Goal: Navigation & Orientation: Find specific page/section

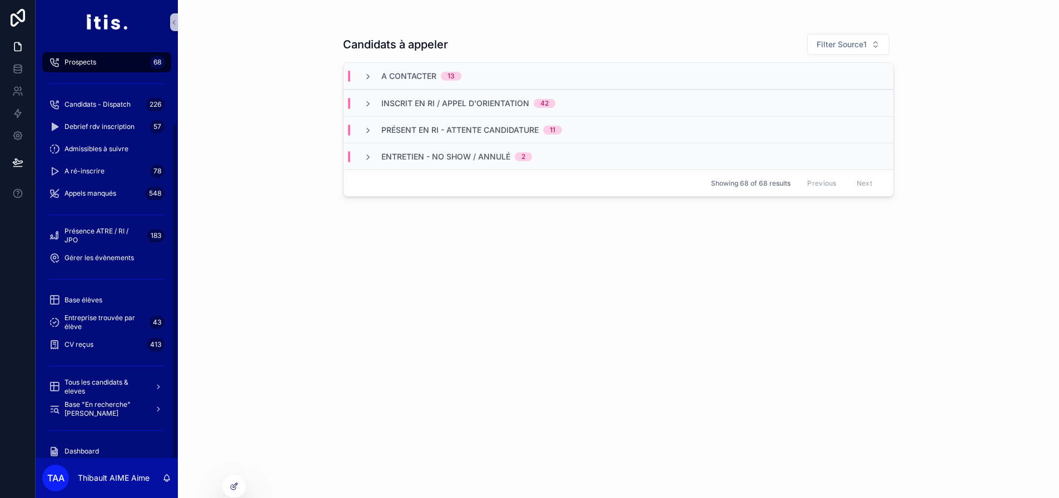
scroll to position [96, 0]
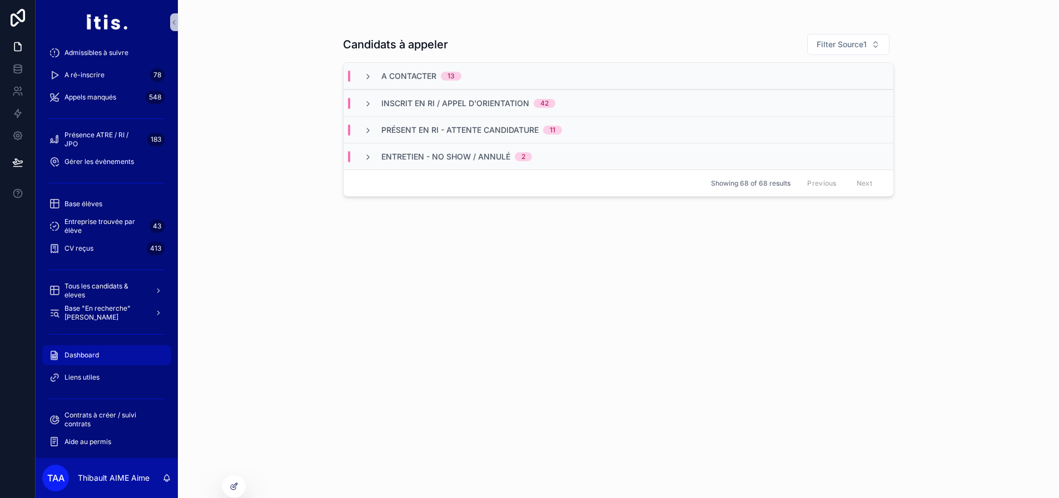
click at [96, 356] on span "Dashboard" at bounding box center [81, 355] width 34 height 9
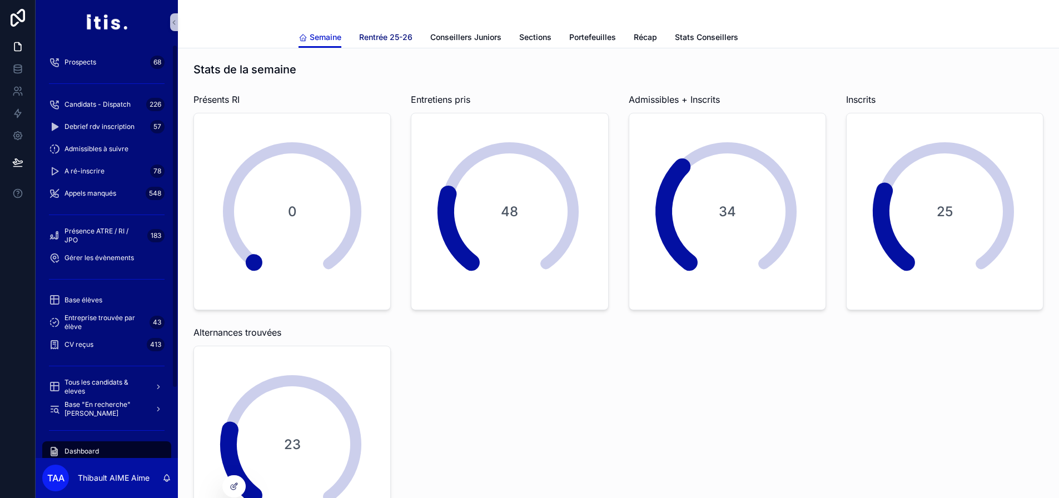
click at [384, 46] on link "Rentrée 25-26" at bounding box center [385, 38] width 53 height 22
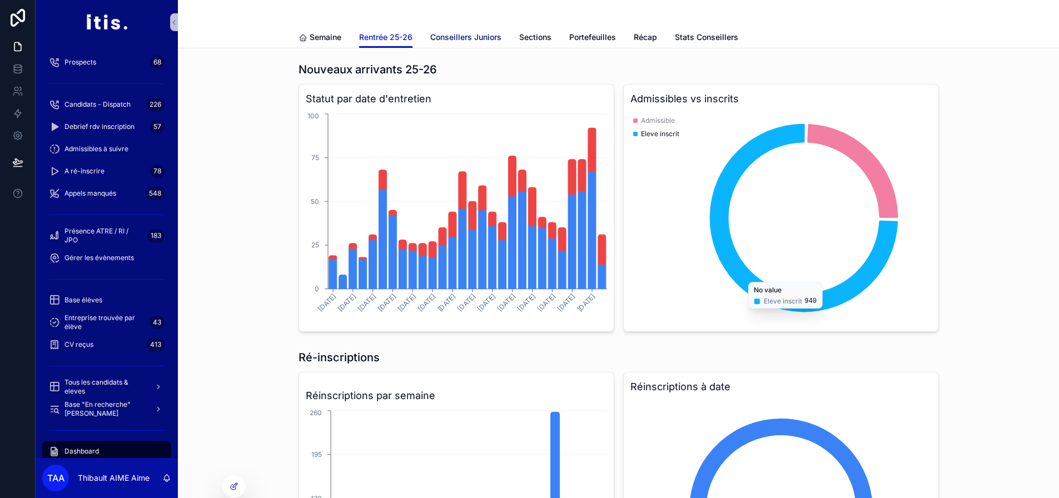
click at [454, 38] on span "Conseillers Juniors" at bounding box center [465, 37] width 71 height 11
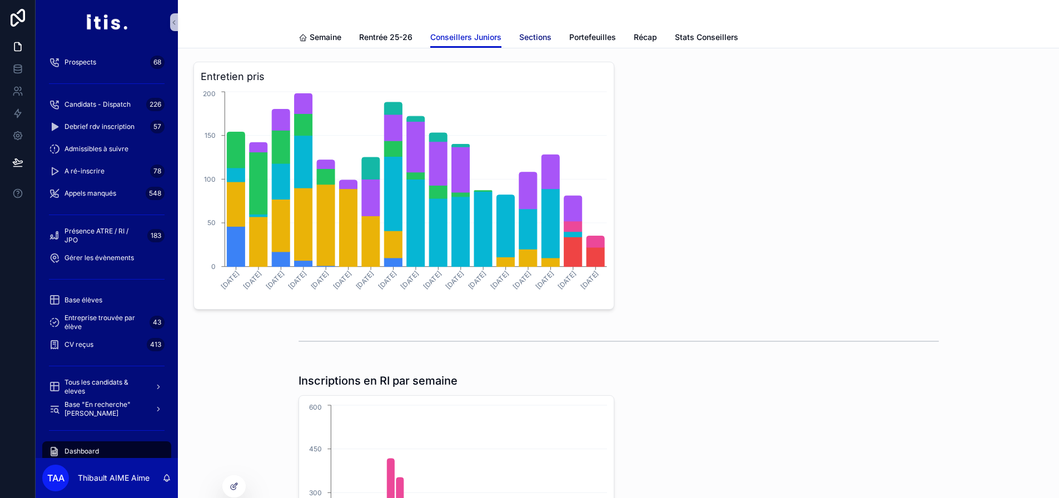
click at [538, 38] on span "Sections" at bounding box center [535, 37] width 32 height 11
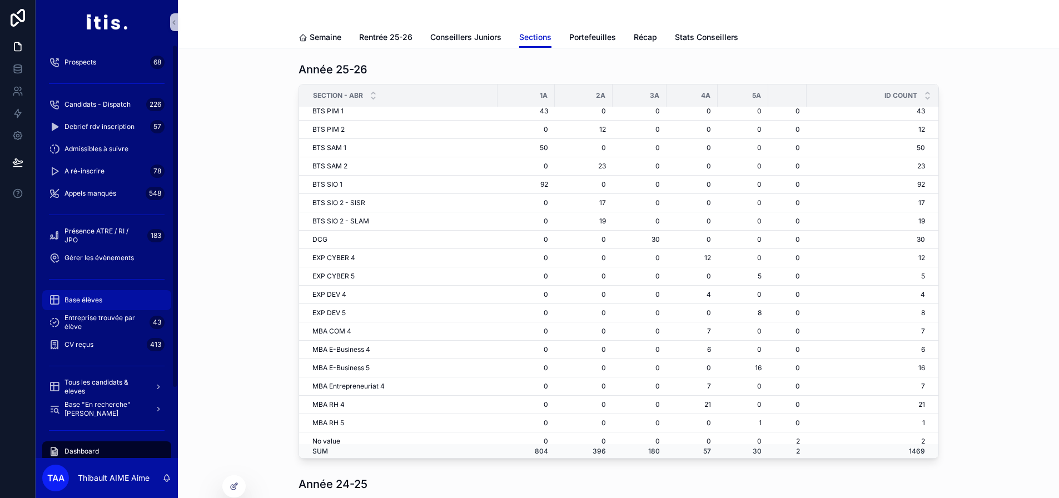
click at [108, 295] on div "Base élèves" at bounding box center [107, 300] width 116 height 18
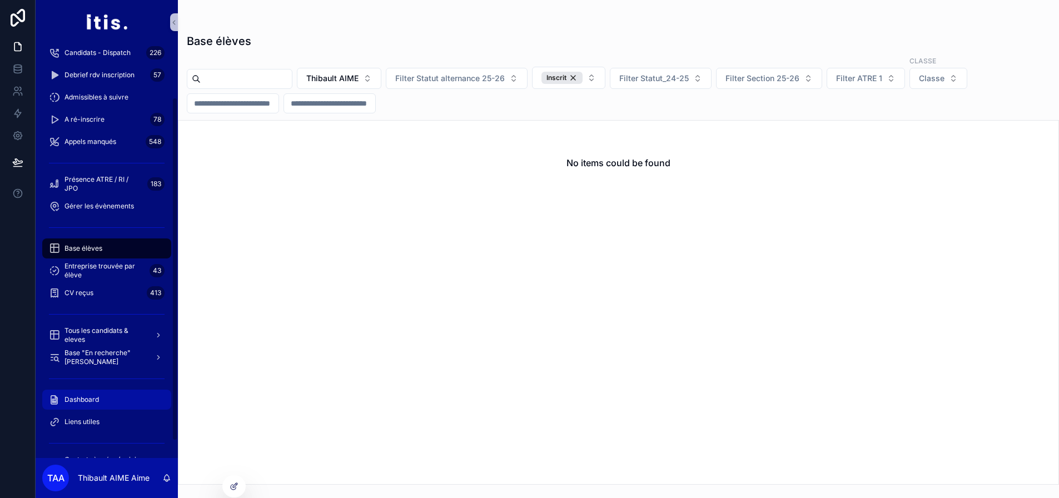
scroll to position [96, 0]
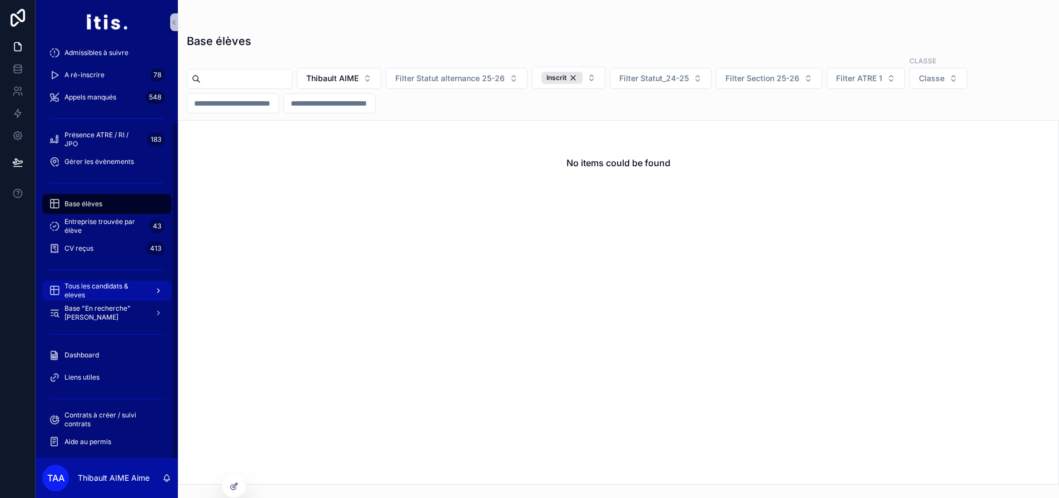
click at [95, 283] on span "Tous les candidats & eleves" at bounding box center [104, 291] width 81 height 18
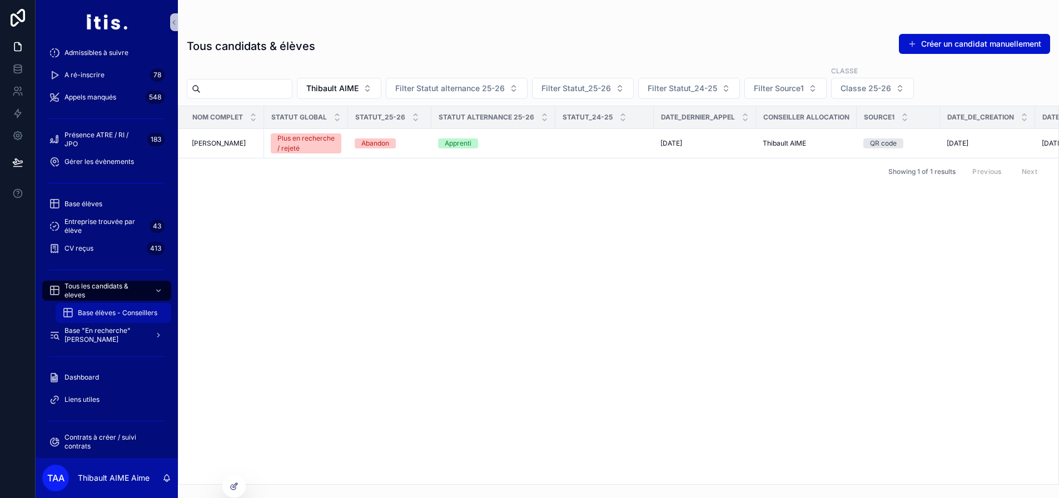
click at [117, 312] on span "Base élèves - Conseillers" at bounding box center [118, 313] width 80 height 9
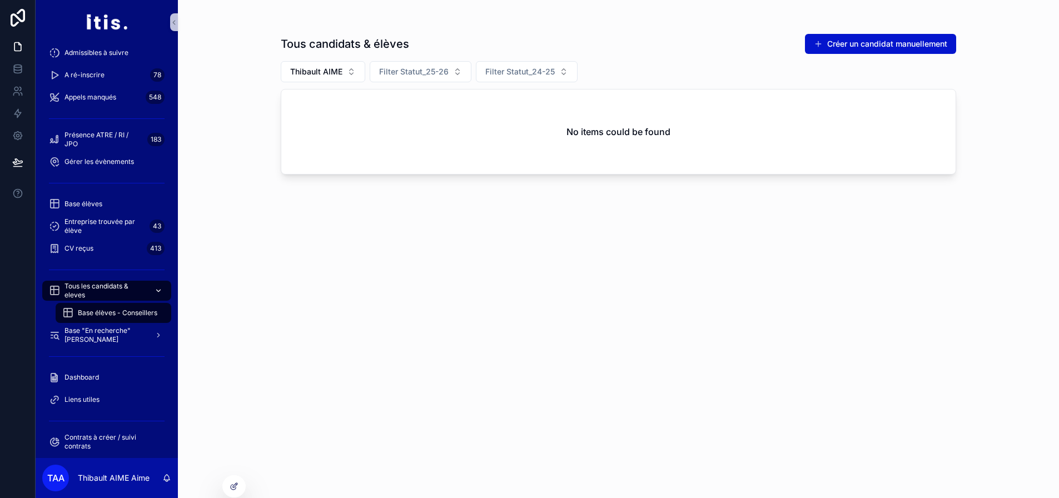
click at [122, 291] on span "Tous les candidats & eleves" at bounding box center [104, 291] width 81 height 18
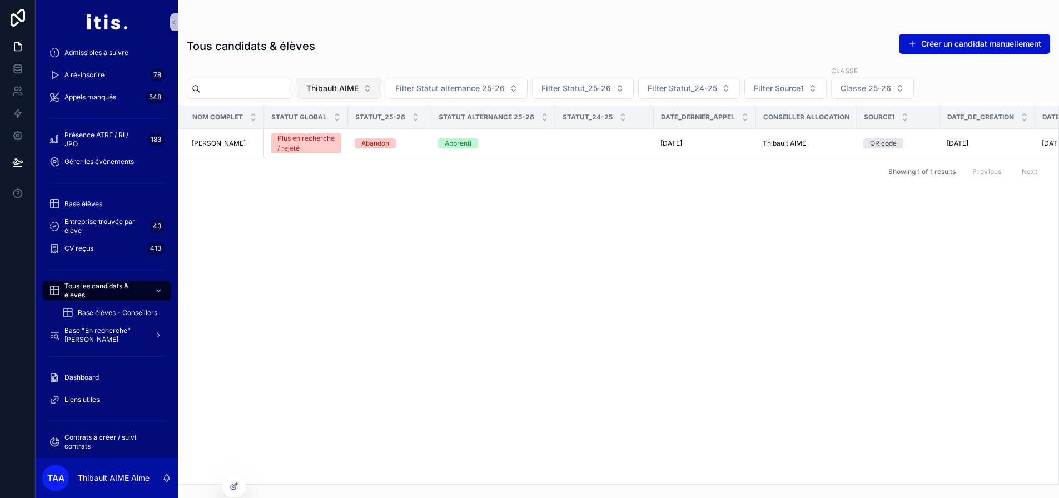
click at [358, 92] on span "Thibault AIME" at bounding box center [332, 88] width 52 height 11
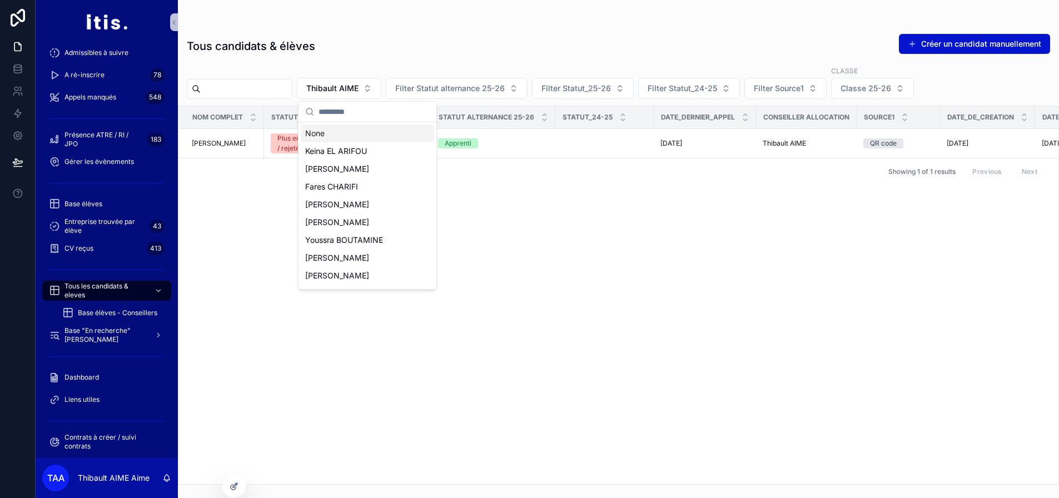
click at [353, 133] on div "None" at bounding box center [367, 134] width 133 height 18
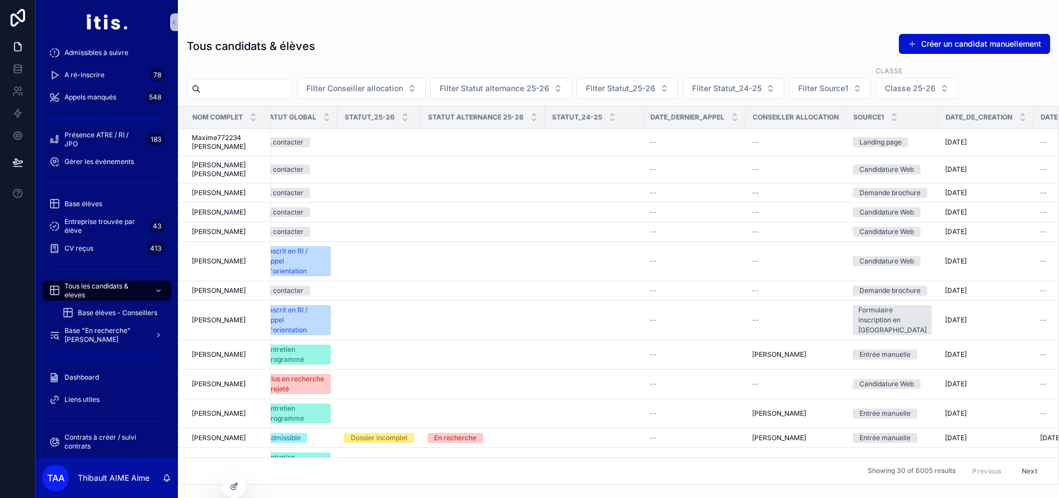
scroll to position [0, 155]
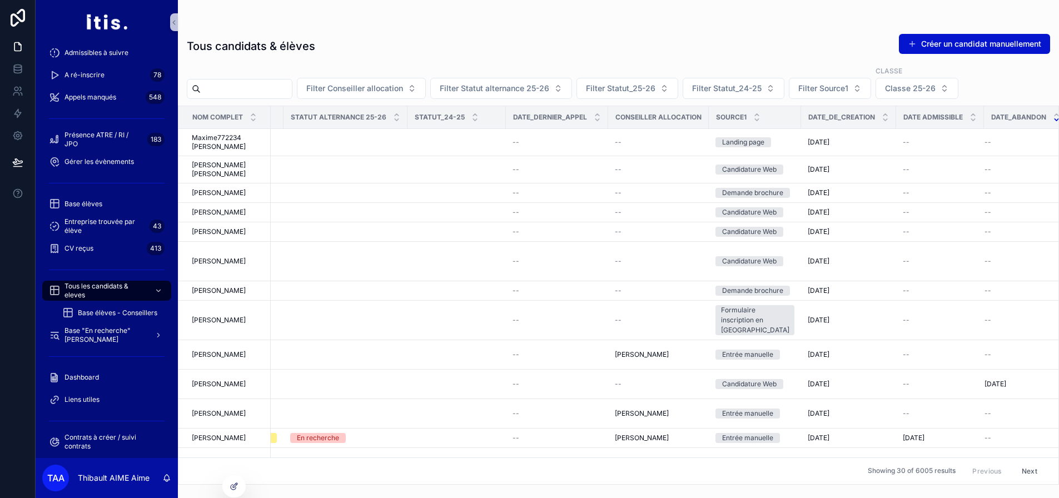
click at [1053, 120] on icon "scrollable content" at bounding box center [1056, 119] width 7 height 7
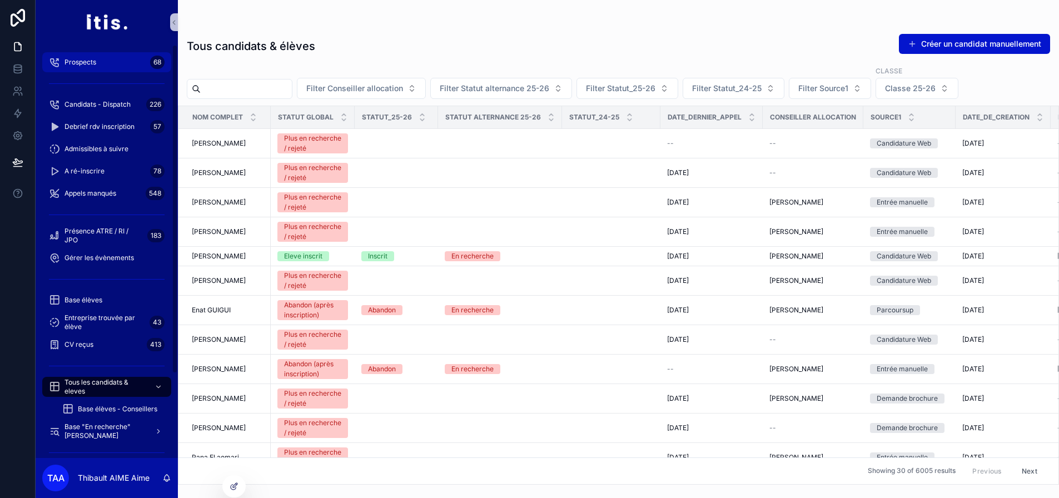
click at [93, 63] on span "Prospects" at bounding box center [80, 62] width 32 height 9
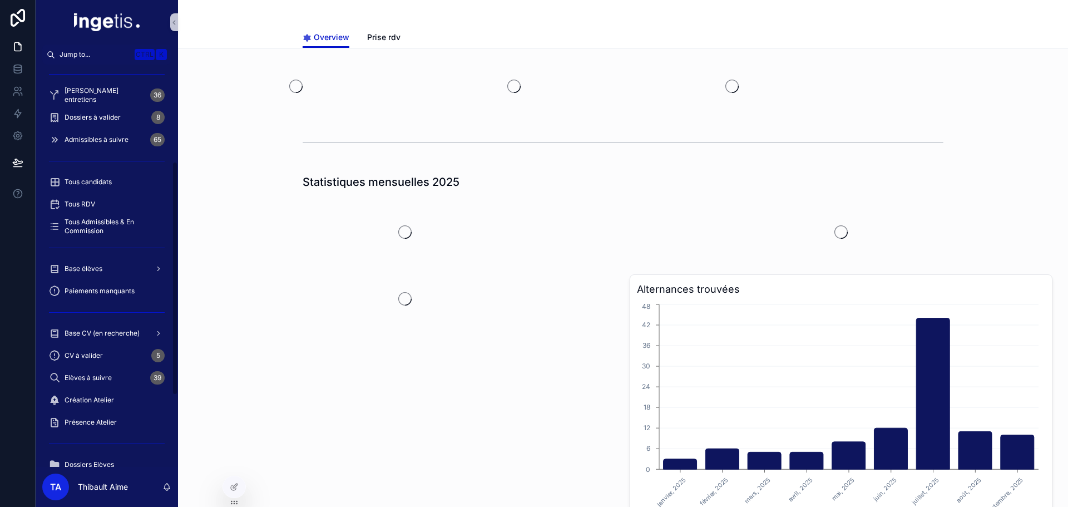
scroll to position [167, 0]
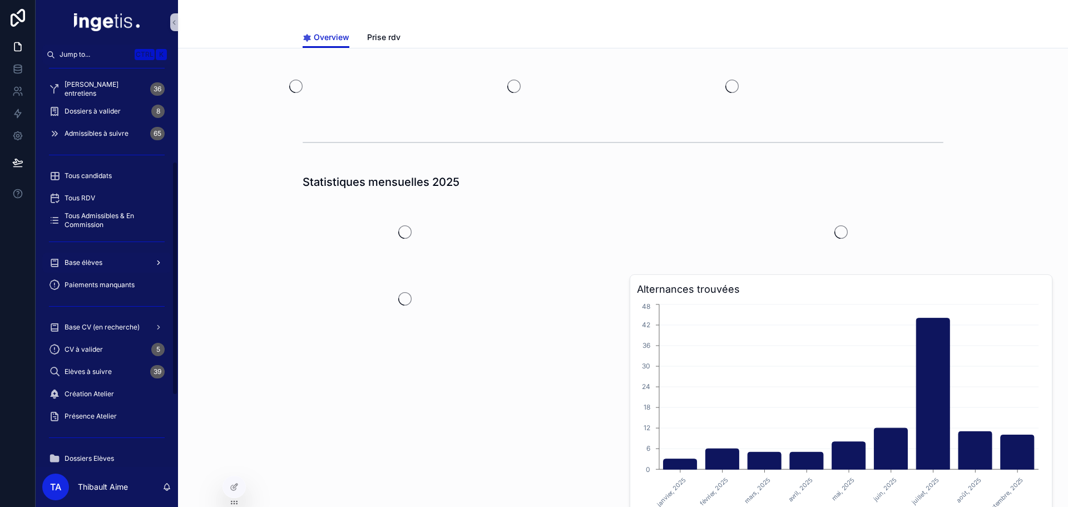
click at [104, 262] on div "Base élèves" at bounding box center [107, 263] width 116 height 18
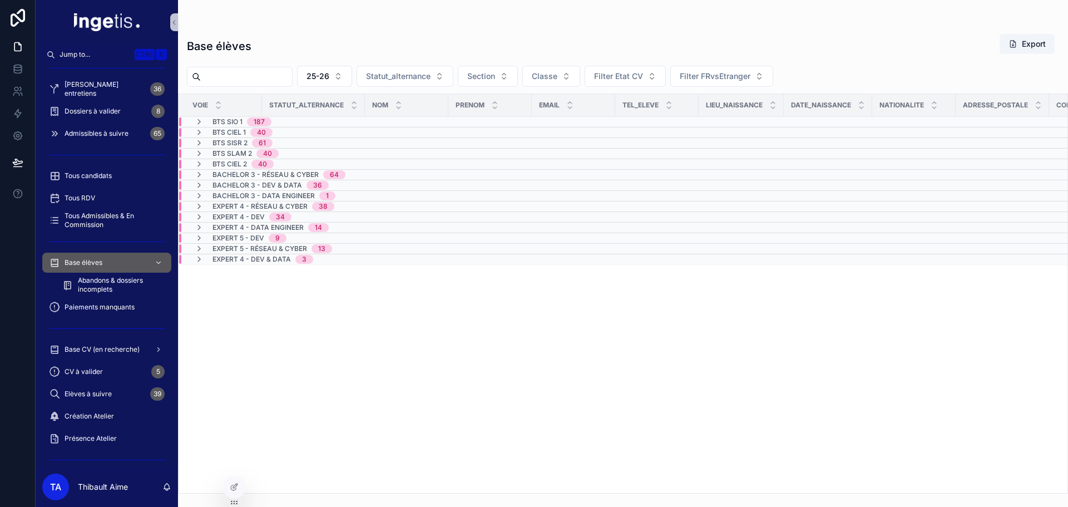
click at [241, 131] on span "BTS CIEL 1" at bounding box center [228, 132] width 33 height 9
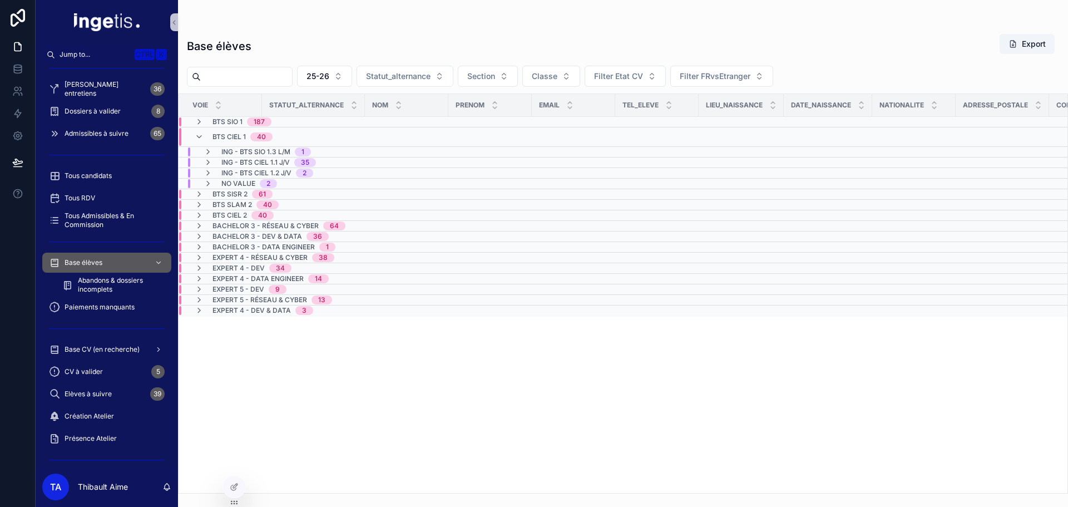
click at [250, 135] on span "40" at bounding box center [261, 136] width 22 height 9
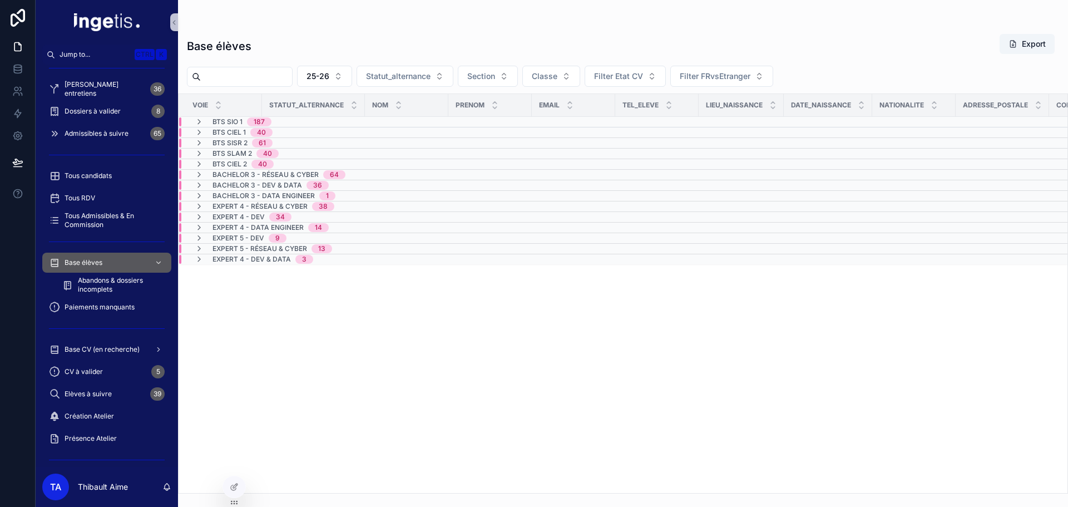
click at [240, 135] on span "BTS CIEL 1" at bounding box center [228, 132] width 33 height 9
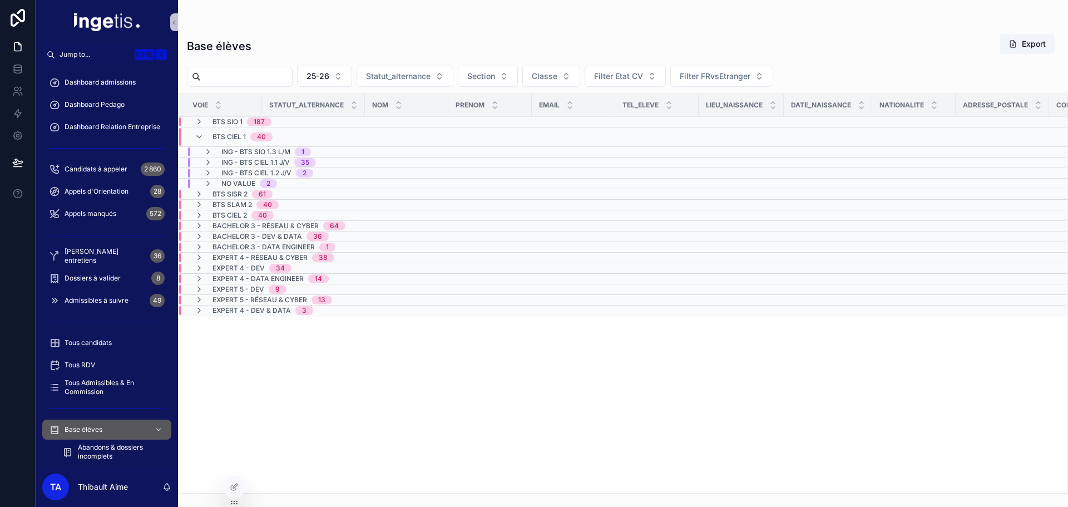
click at [241, 135] on span "BTS CIEL 1" at bounding box center [228, 136] width 33 height 9
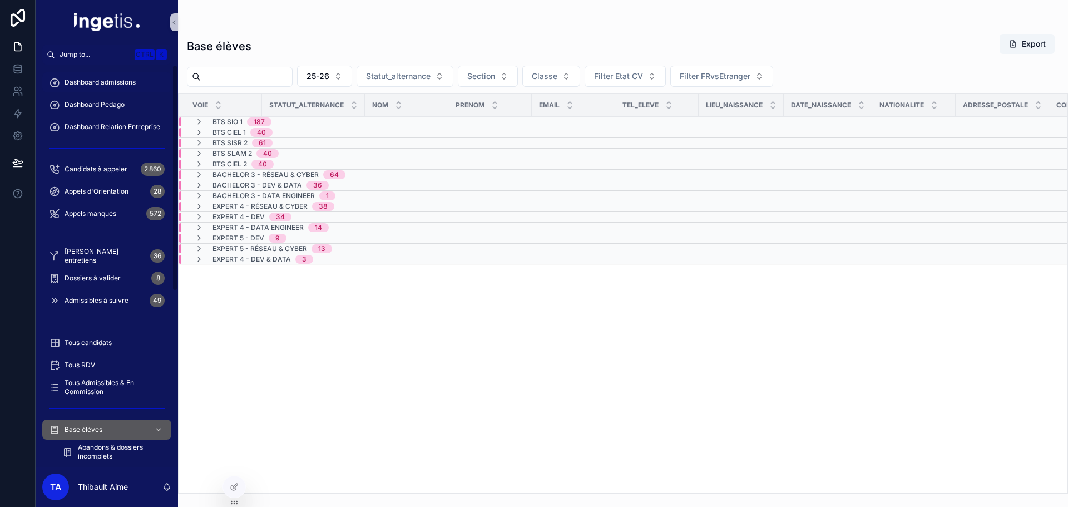
click at [102, 82] on span "Dashboard admissions" at bounding box center [99, 82] width 71 height 9
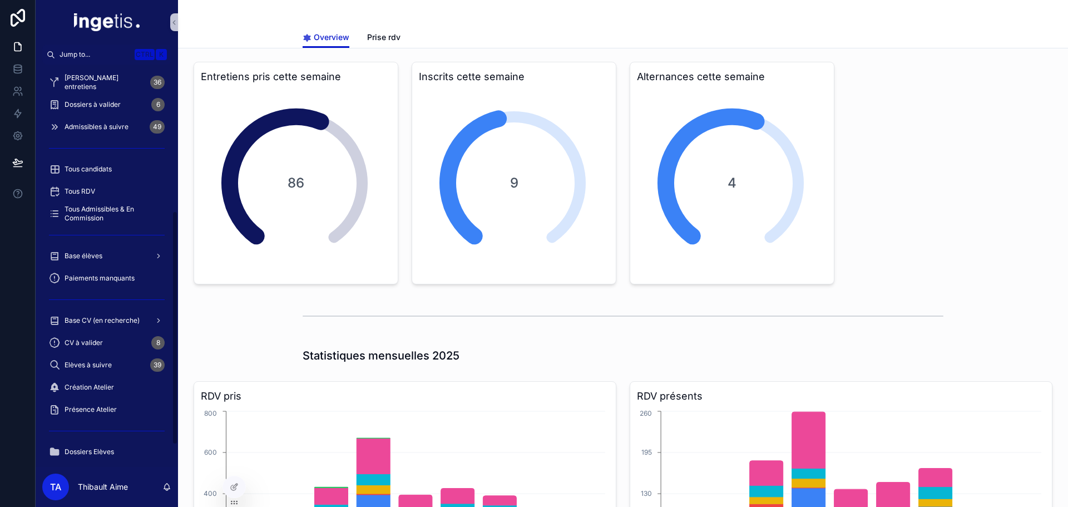
scroll to position [278, 0]
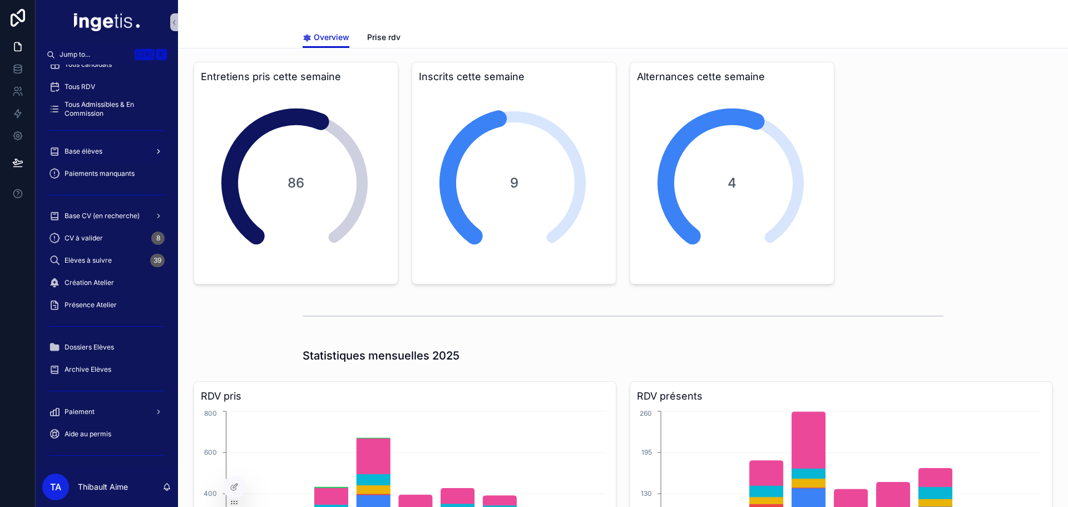
click at [98, 148] on span "Base élèves" at bounding box center [83, 151] width 38 height 9
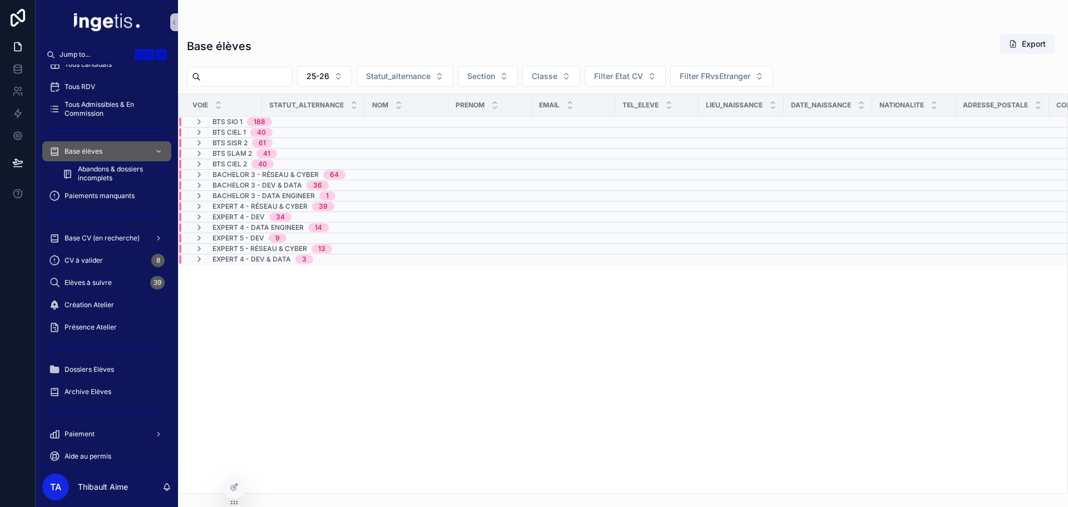
click at [115, 173] on span "Abandons & dossiers incomplets" at bounding box center [119, 174] width 82 height 18
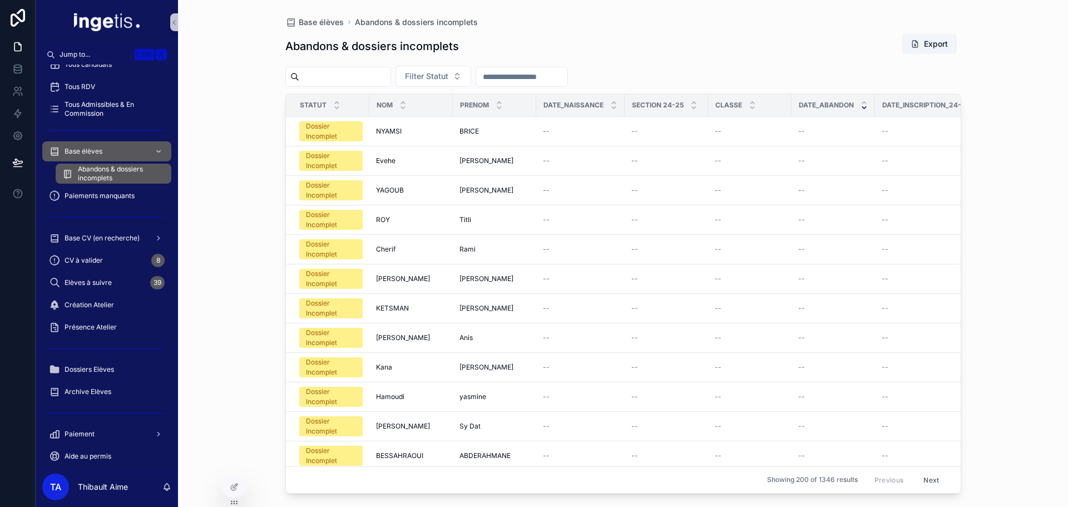
click at [866, 109] on icon "scrollable content" at bounding box center [863, 107] width 7 height 7
